Goal: Check status: Check status

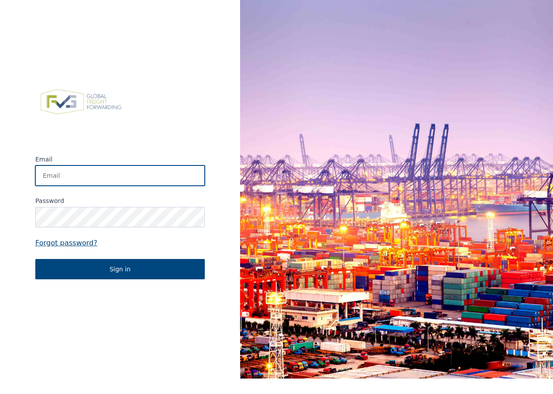
click at [67, 174] on input "Email" at bounding box center [120, 176] width 170 height 20
type input "Elien.Valkeneers@berghoffworldwide.com"
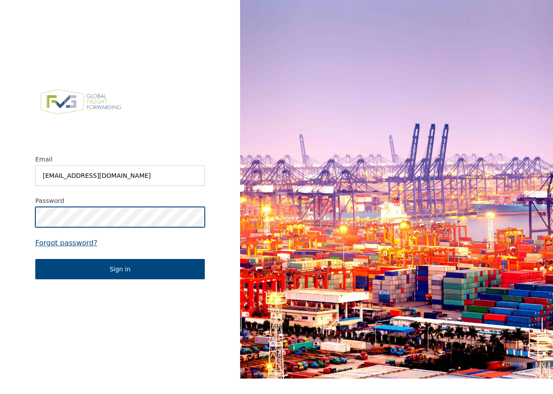
click at [35, 259] on button "Sign in" at bounding box center [120, 269] width 170 height 20
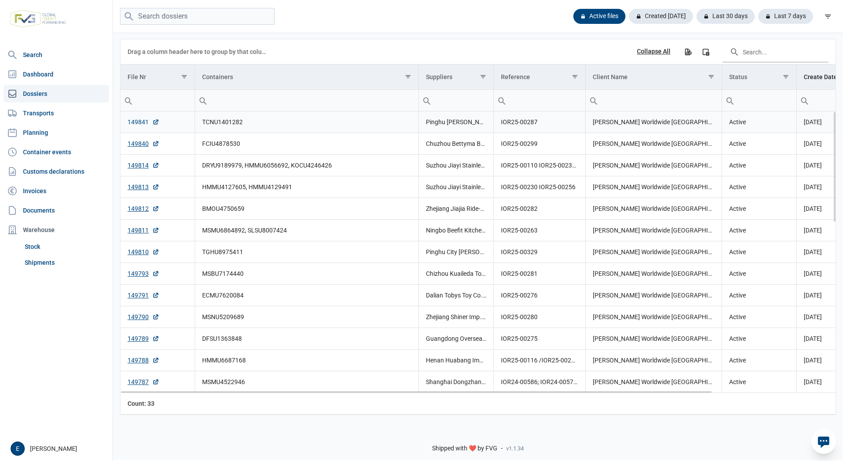
click at [147, 126] on link "149841" at bounding box center [144, 121] width 32 height 9
click at [140, 361] on link "149788" at bounding box center [144, 359] width 32 height 9
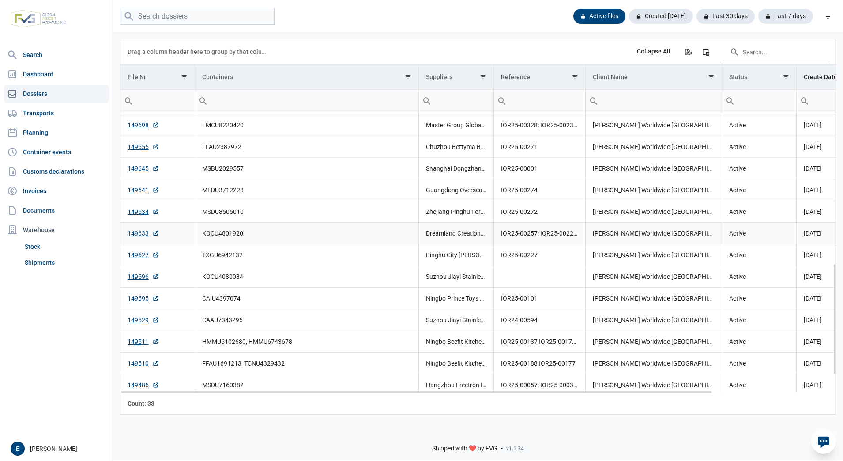
scroll to position [433, 0]
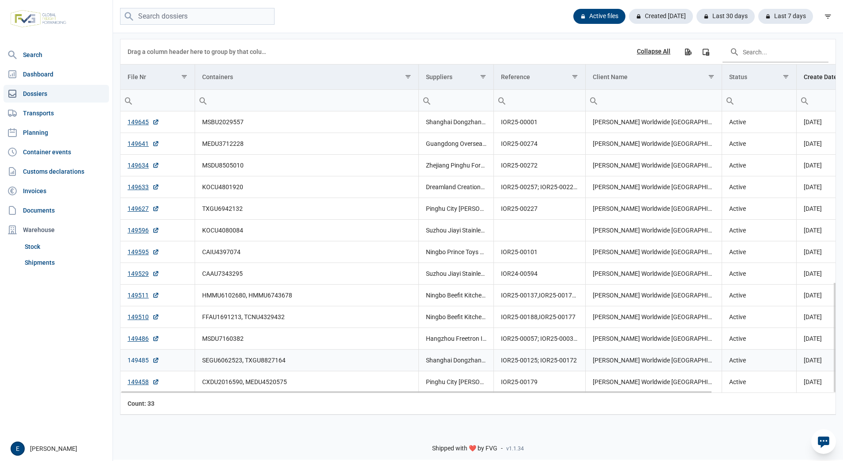
click at [133, 359] on link "149485" at bounding box center [144, 359] width 32 height 9
click at [172, 15] on input "search" at bounding box center [197, 16] width 155 height 17
click at [236, 19] on input "search" at bounding box center [197, 16] width 155 height 17
click at [240, 17] on input "search" at bounding box center [197, 16] width 155 height 17
type input "msmu2619454"
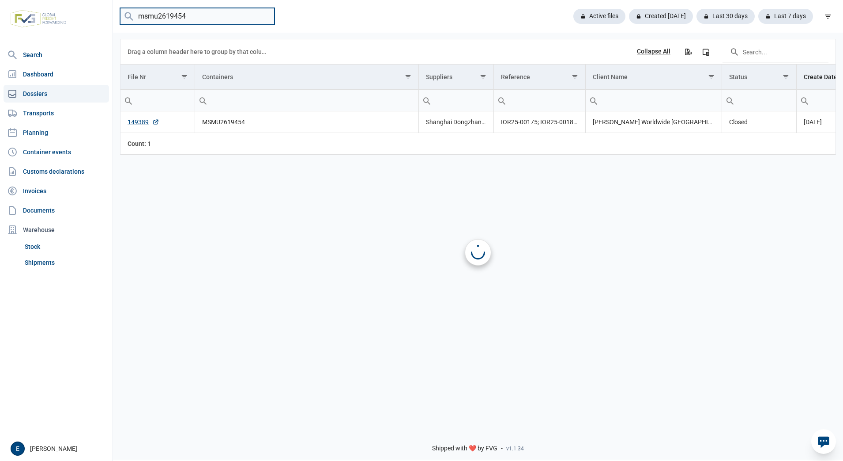
scroll to position [0, 0]
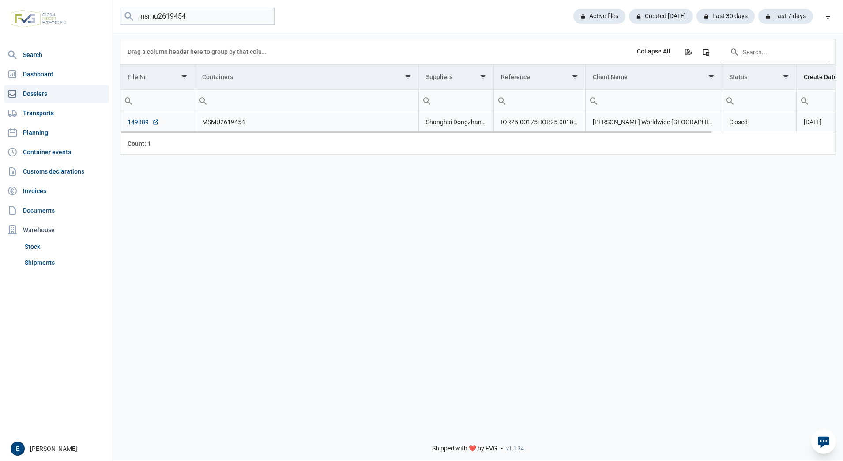
click at [140, 121] on link "149389" at bounding box center [144, 121] width 32 height 9
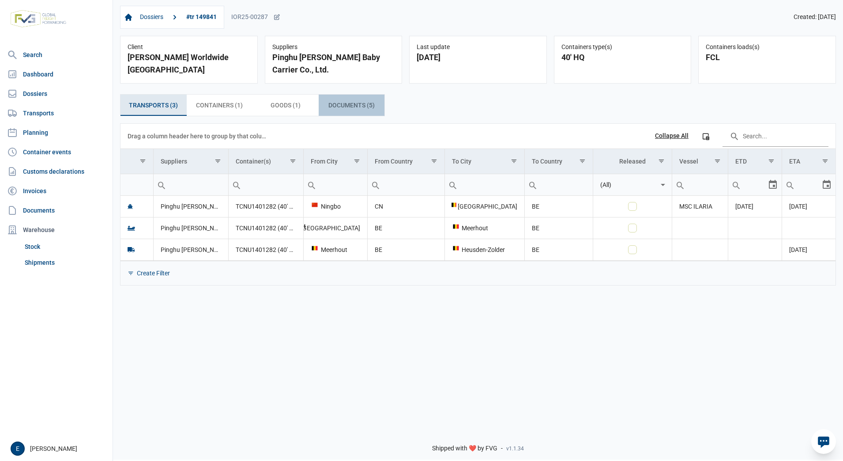
click at [341, 106] on span "Documents (5) Documents (5)" at bounding box center [352, 105] width 46 height 11
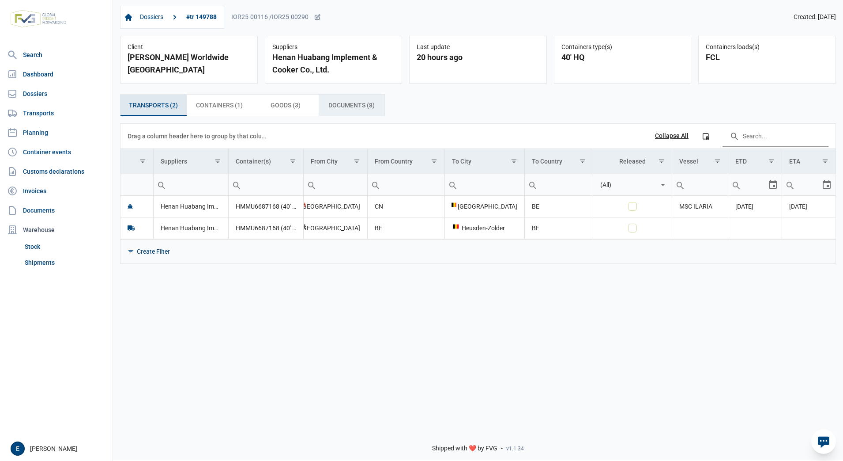
click at [344, 106] on span "Documents (8) Documents (8)" at bounding box center [352, 105] width 46 height 11
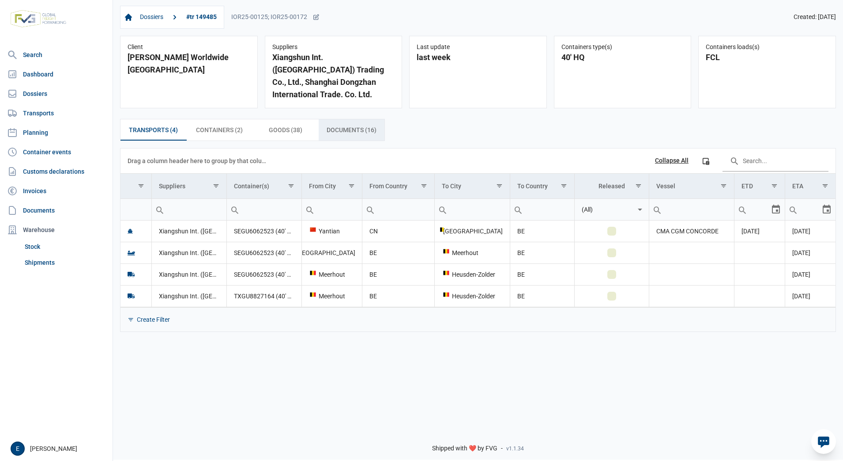
click at [350, 123] on div "Documents (16) Documents (16)" at bounding box center [352, 129] width 66 height 21
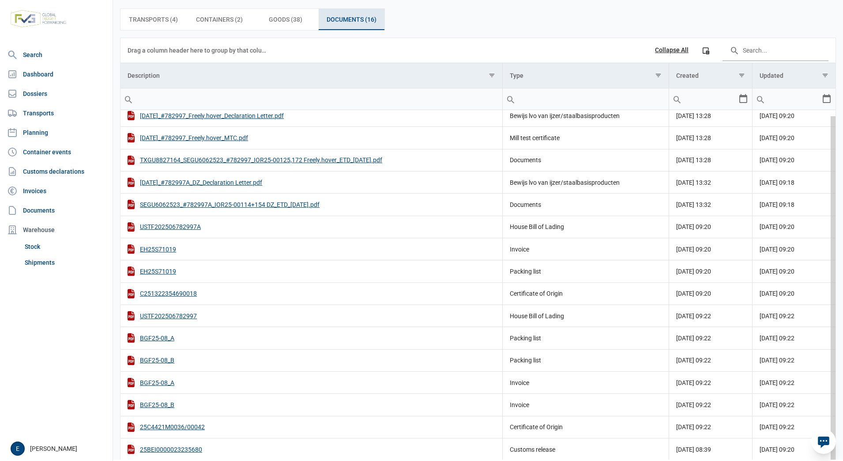
scroll to position [143, 0]
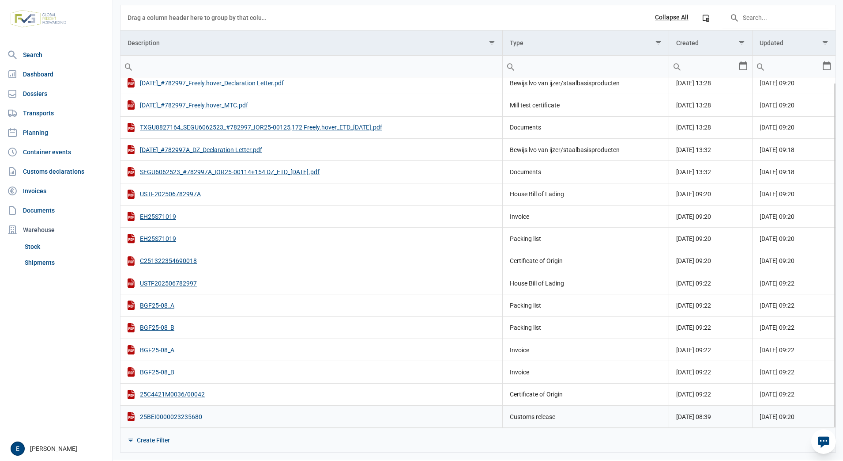
click at [158, 419] on div "25BEI0000023235680" at bounding box center [312, 416] width 368 height 9
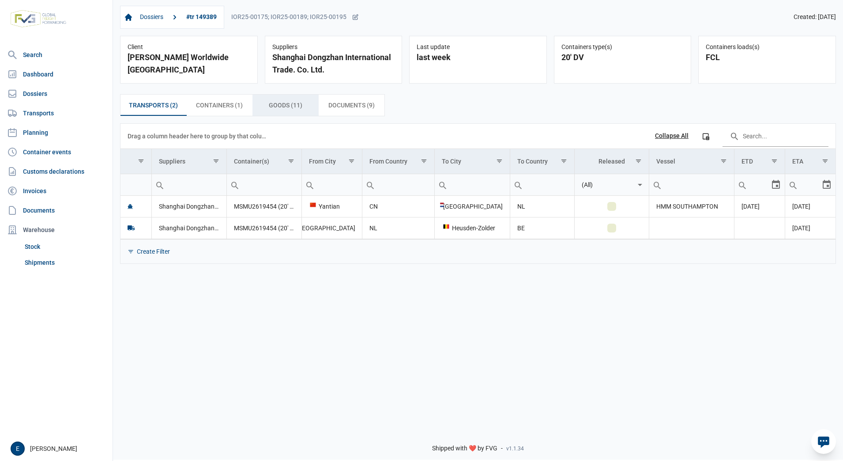
click at [298, 100] on div "Goods (11) Goods (11)" at bounding box center [286, 104] width 66 height 21
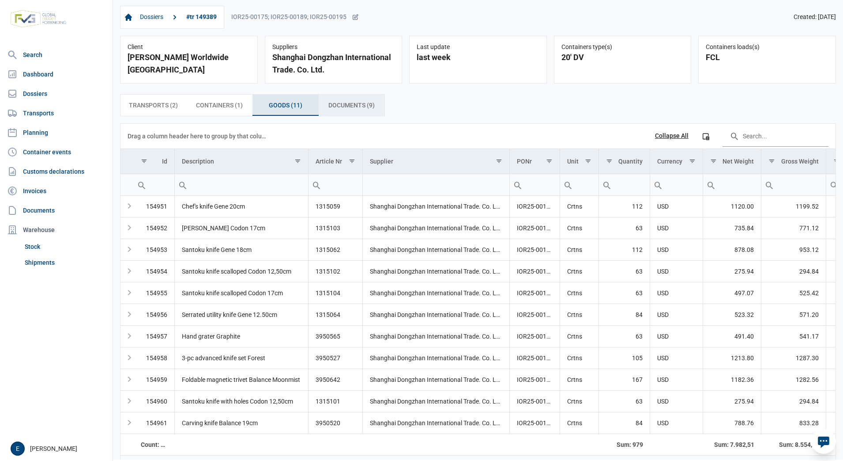
click at [341, 106] on span "Documents (9) Documents (9)" at bounding box center [352, 105] width 46 height 11
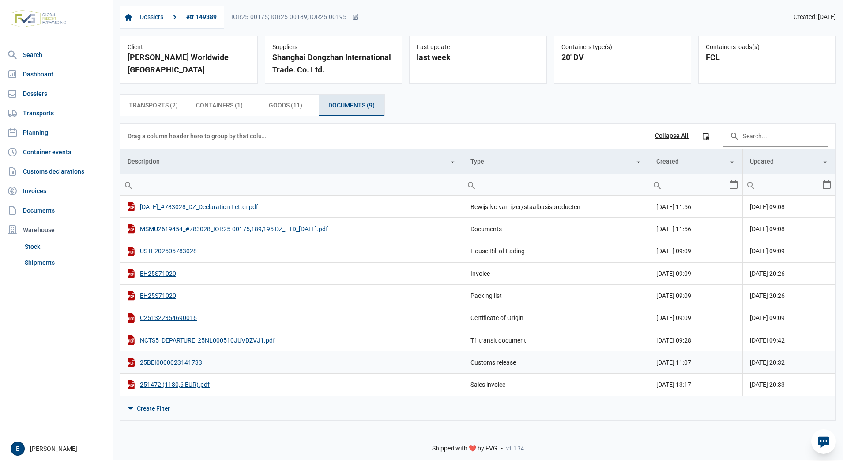
click at [178, 362] on div "25BEI0000023141733" at bounding box center [292, 361] width 329 height 9
